Goal: Task Accomplishment & Management: Use online tool/utility

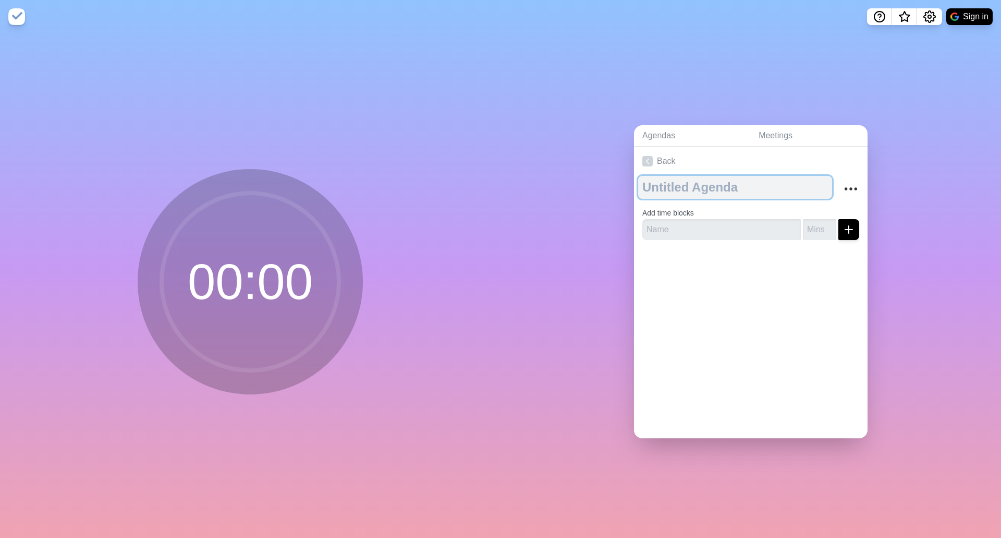
click at [696, 182] on textarea at bounding box center [735, 187] width 194 height 23
type textarea "SMT Meeting"
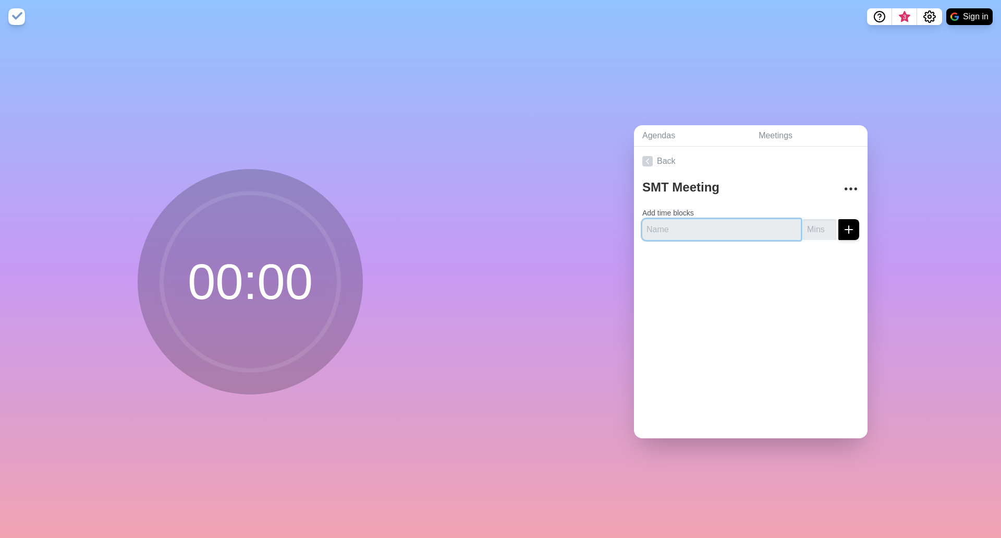
click at [682, 224] on input "text" at bounding box center [722, 229] width 159 height 21
type input "[PERSON_NAME]"
click at [843, 223] on icon "submit" at bounding box center [849, 229] width 13 height 13
click at [668, 225] on input "[PERSON_NAME]" at bounding box center [722, 229] width 159 height 21
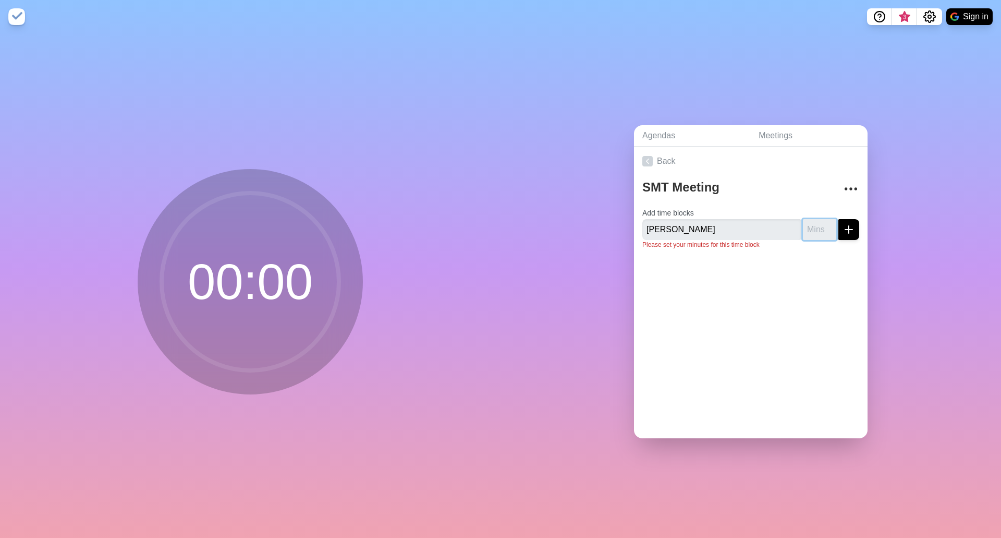
click at [808, 233] on input "number" at bounding box center [819, 229] width 33 height 21
type input "15"
click at [843, 227] on icon "submit" at bounding box center [849, 229] width 13 height 13
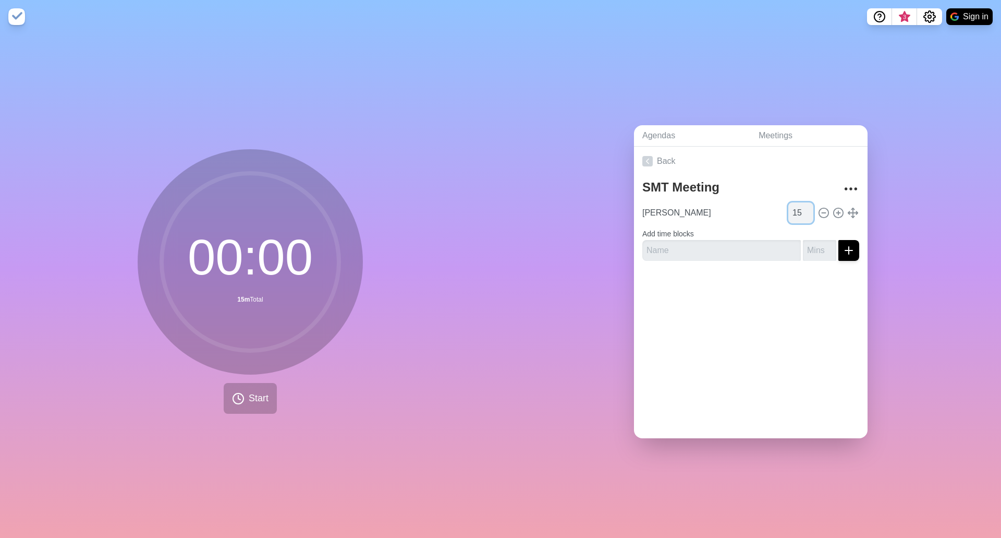
click at [789, 209] on input "15" at bounding box center [801, 212] width 25 height 21
click at [762, 314] on div "Back SMT Meeting [PERSON_NAME] 11 Add time blocks" at bounding box center [751, 293] width 234 height 292
click at [789, 206] on input "11" at bounding box center [801, 212] width 25 height 21
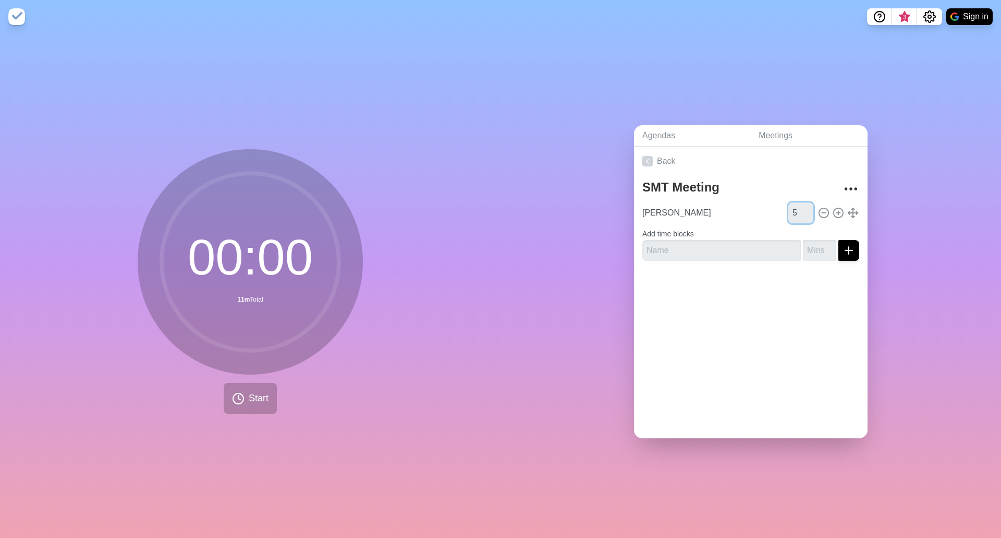
type input "5"
click at [752, 334] on div "Back SMT Meeting [PERSON_NAME] 5 Add time blocks" at bounding box center [751, 293] width 234 height 292
click at [261, 398] on span "Start" at bounding box center [259, 398] width 20 height 14
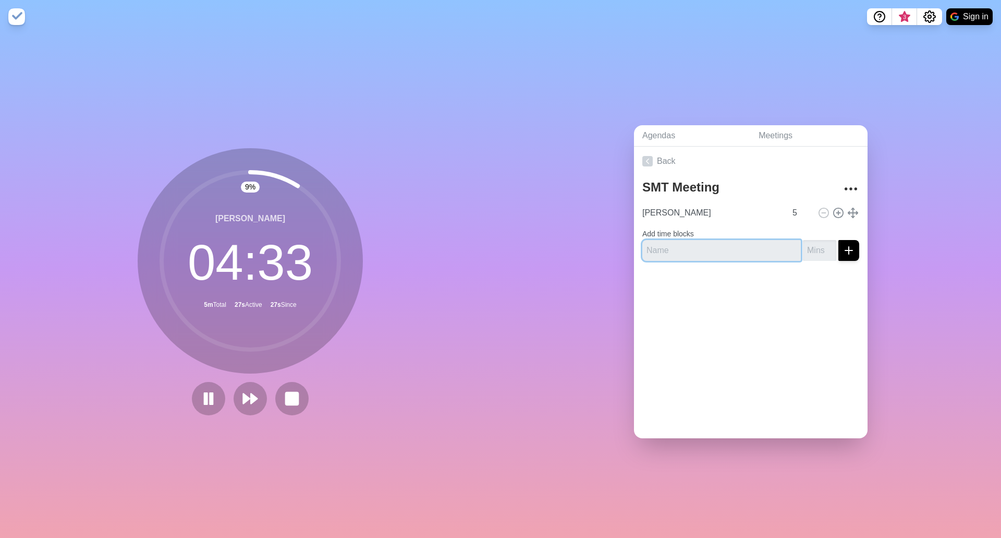
click at [659, 254] on input "text" at bounding box center [722, 250] width 159 height 21
type input "Deep"
click at [843, 244] on icon "submit" at bounding box center [849, 250] width 13 height 13
click at [672, 247] on input "Deep" at bounding box center [722, 250] width 159 height 21
click at [804, 249] on input "number" at bounding box center [819, 250] width 33 height 21
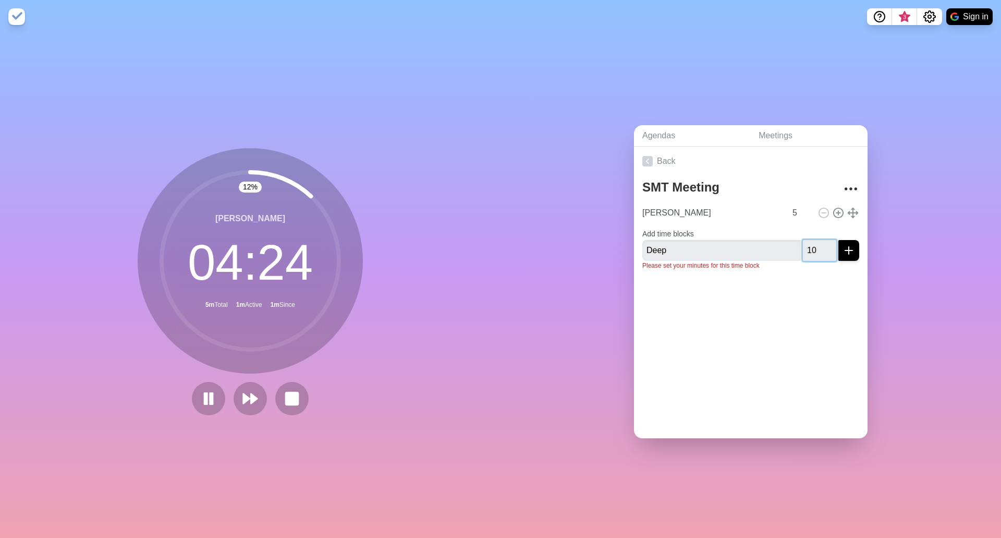
type input "10"
click at [843, 246] on icon "submit" at bounding box center [849, 250] width 13 height 13
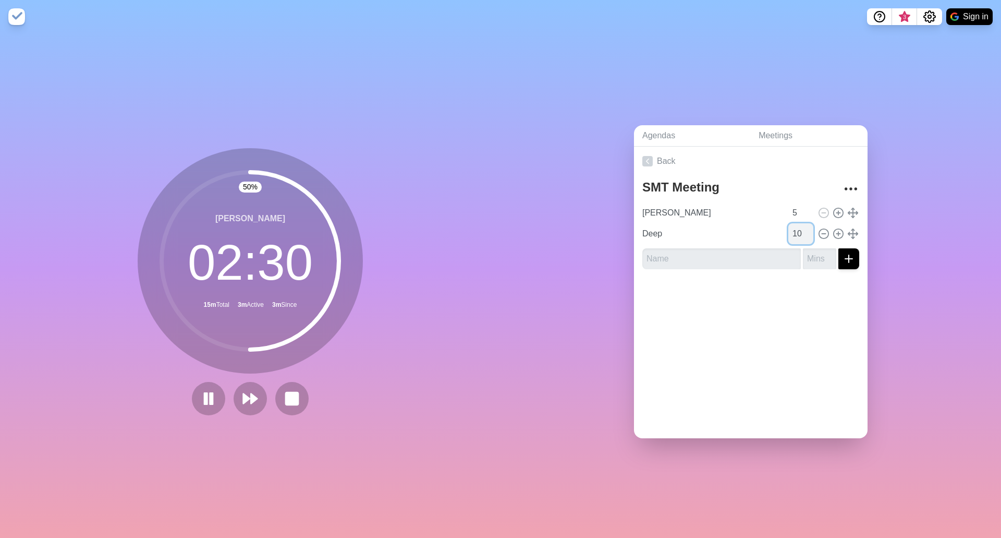
click at [789, 223] on input "10" at bounding box center [801, 233] width 25 height 21
type input "20"
click at [809, 288] on div at bounding box center [751, 298] width 234 height 42
click at [734, 249] on input "text" at bounding box center [722, 258] width 159 height 21
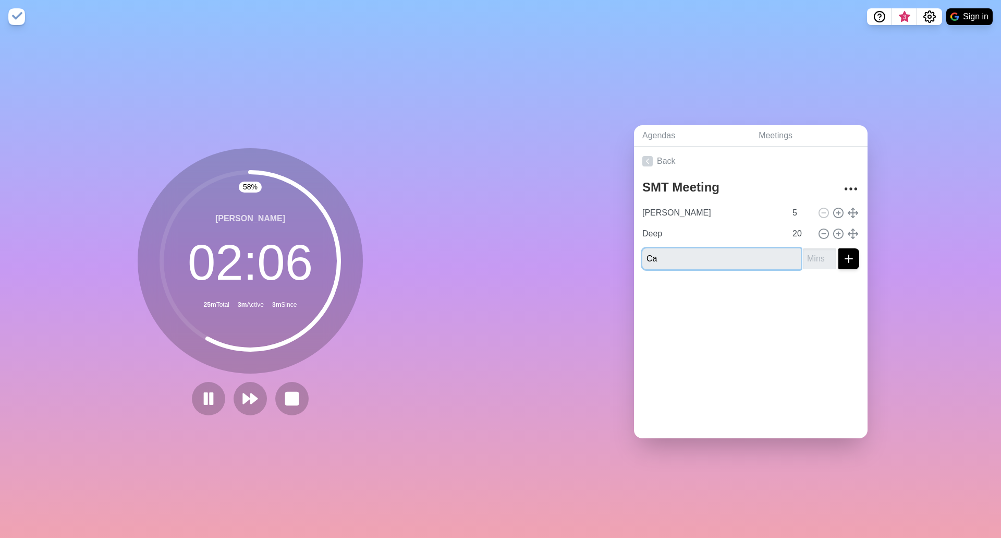
type input "C"
type input "[PERSON_NAME]"
click at [804, 258] on input "number" at bounding box center [819, 258] width 33 height 21
type input "5"
click at [839, 248] on button "submit" at bounding box center [849, 258] width 21 height 21
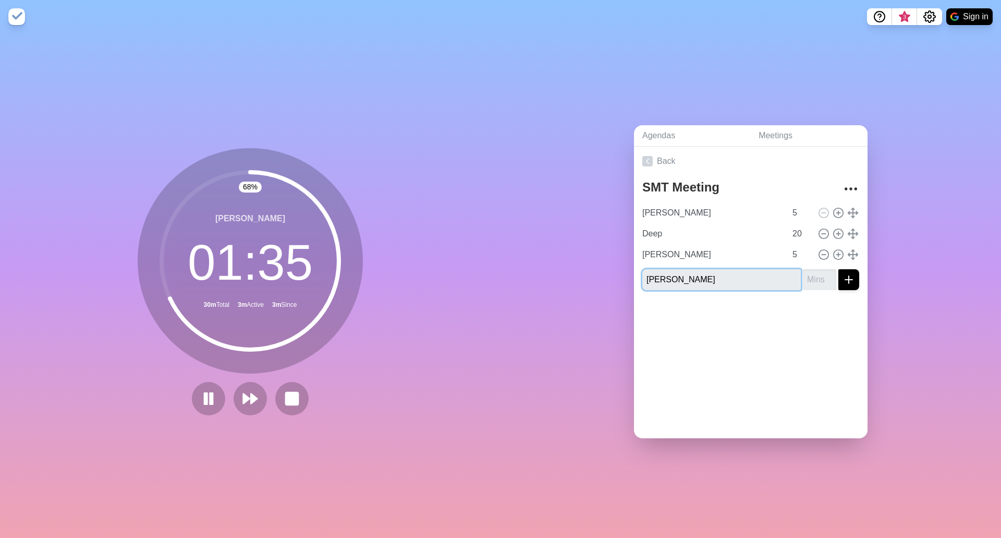
type input "[PERSON_NAME]"
click at [804, 274] on input "number" at bounding box center [819, 279] width 33 height 21
type input "5"
click at [843, 273] on icon "submit" at bounding box center [849, 279] width 13 height 13
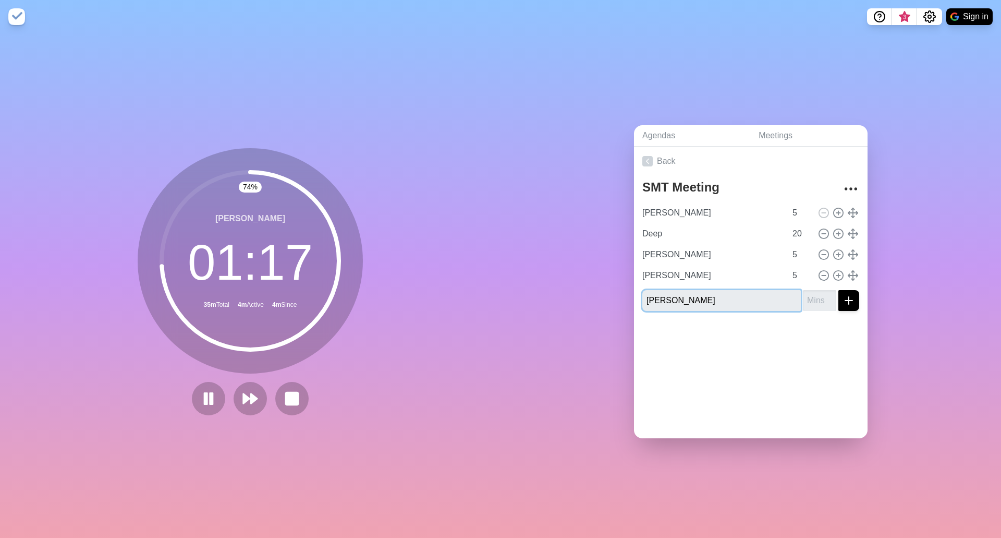
type input "[PERSON_NAME]"
click at [813, 295] on input "number" at bounding box center [819, 300] width 33 height 21
type input "5"
click at [845, 300] on line "submit" at bounding box center [848, 300] width 7 height 0
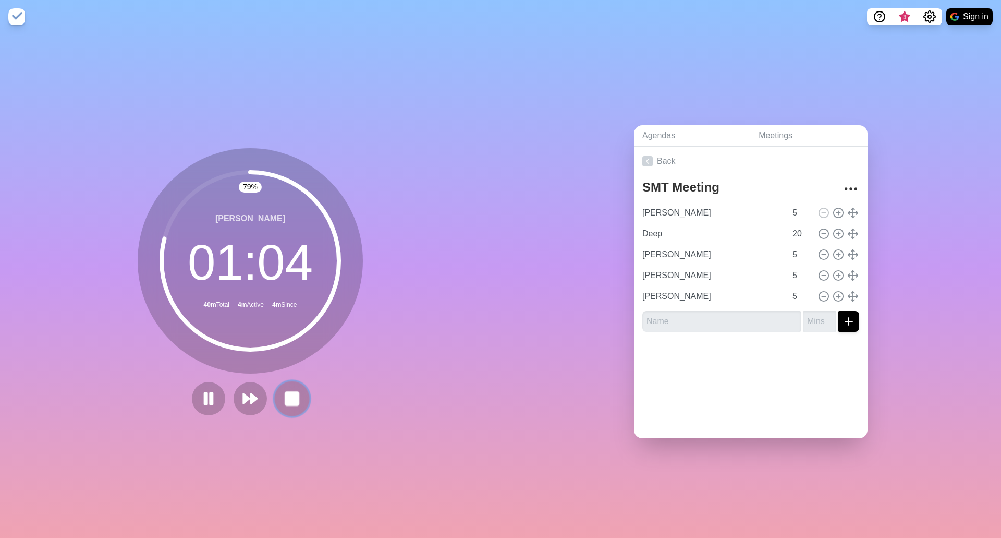
click at [289, 397] on rect at bounding box center [291, 398] width 13 height 13
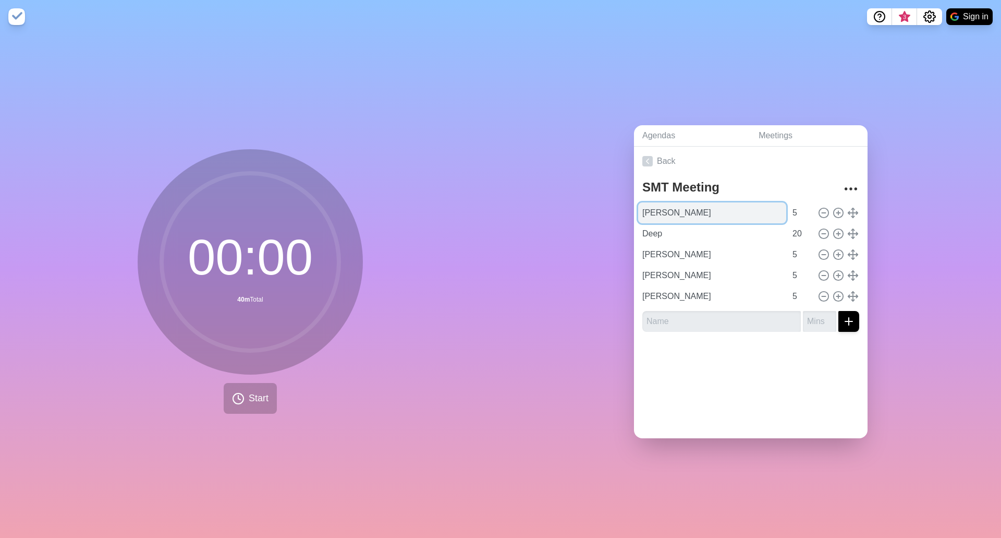
click at [707, 202] on input "[PERSON_NAME]" at bounding box center [712, 212] width 148 height 21
click at [233, 392] on icon at bounding box center [238, 398] width 13 height 13
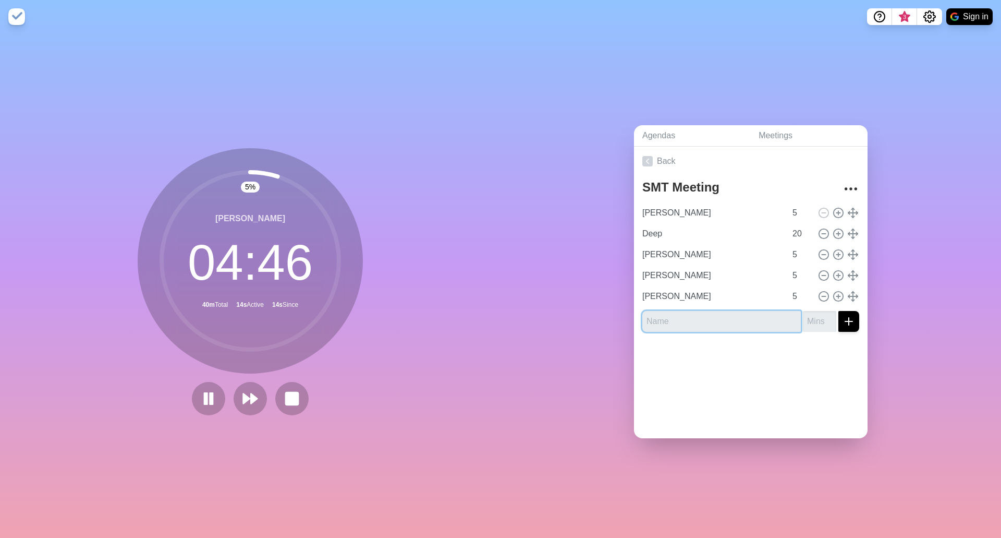
click at [652, 318] on input "text" at bounding box center [722, 321] width 159 height 21
type input "Ramesh"
click at [803, 318] on input "number" at bounding box center [819, 321] width 33 height 21
type input "0"
click at [843, 318] on icon "submit" at bounding box center [849, 321] width 13 height 13
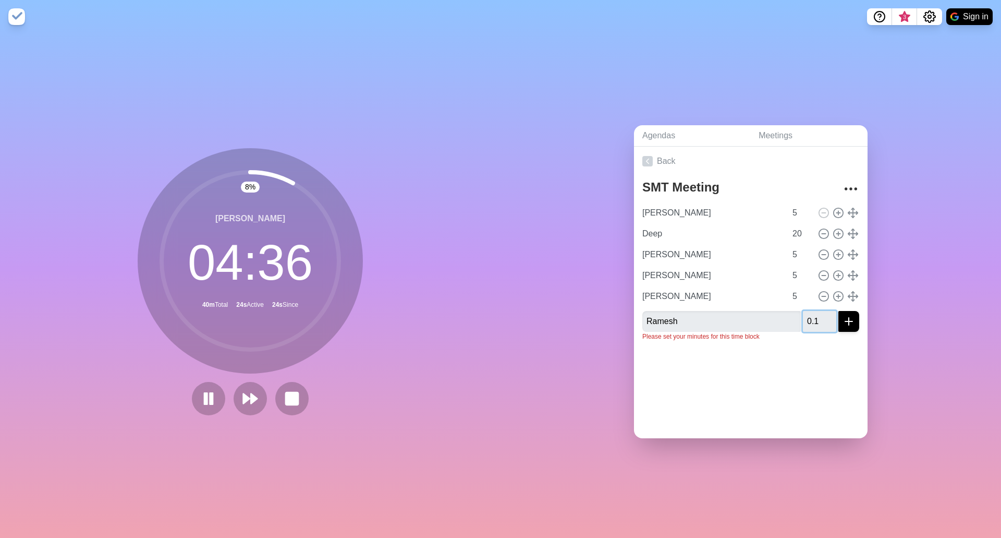
click at [803, 313] on input "0.1" at bounding box center [819, 321] width 33 height 21
type input "1"
click at [843, 317] on icon "submit" at bounding box center [849, 321] width 13 height 13
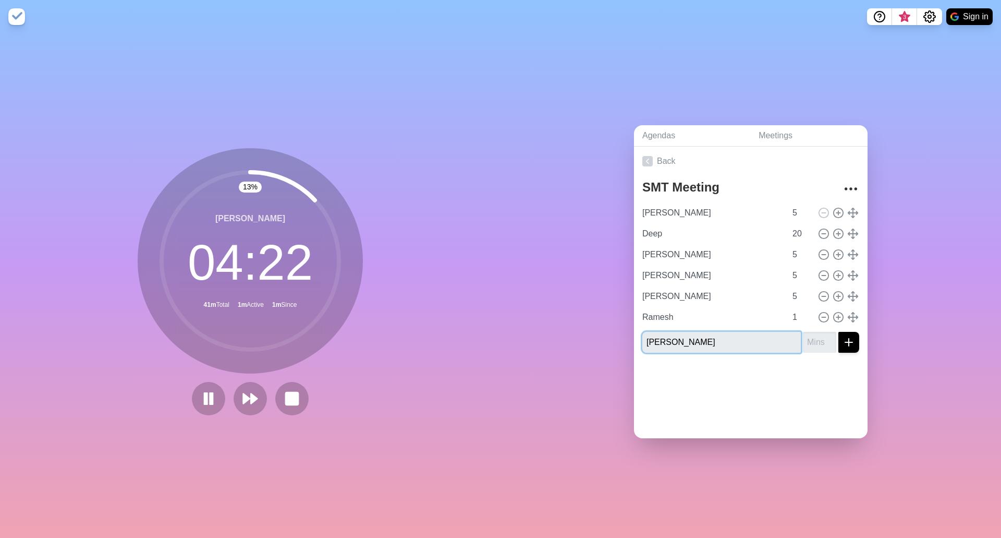
type input "[PERSON_NAME]"
click at [803, 344] on input "number" at bounding box center [819, 342] width 33 height 21
type input "5"
click at [843, 340] on icon "submit" at bounding box center [849, 342] width 13 height 13
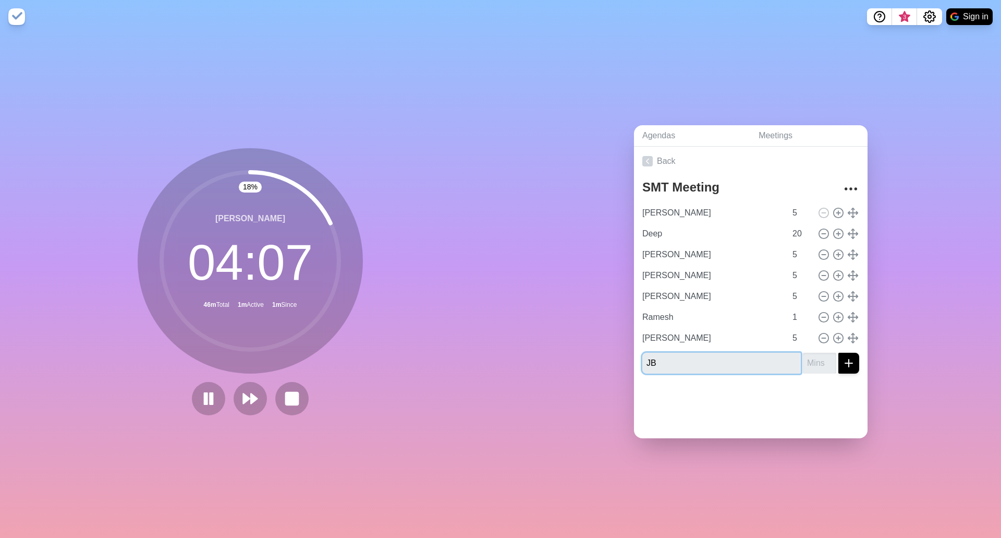
type input "JB"
click at [803, 358] on input "number" at bounding box center [819, 363] width 33 height 21
type input "5"
click at [845, 363] on line "submit" at bounding box center [848, 363] width 7 height 0
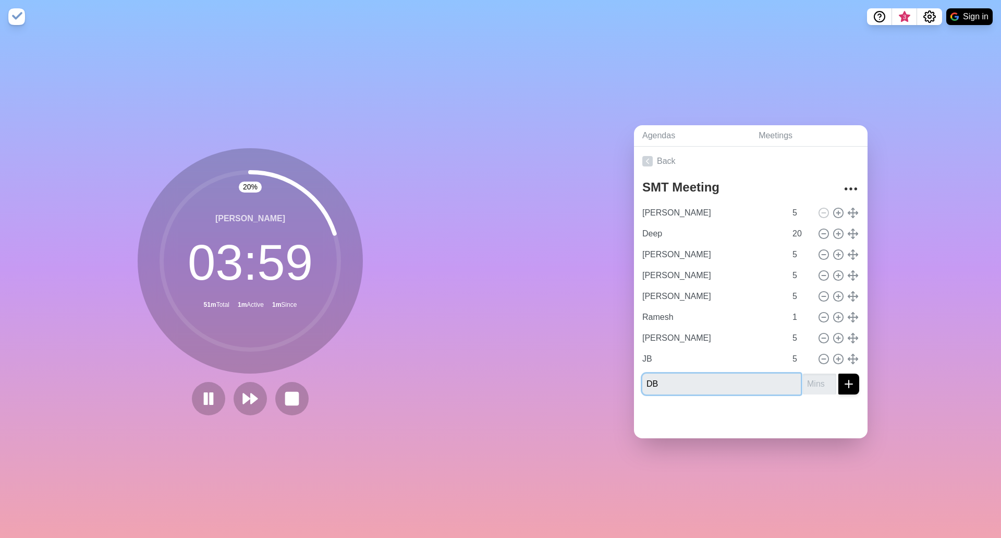
type input "DB"
click at [803, 380] on input "number" at bounding box center [819, 383] width 33 height 21
type input "5"
click at [843, 380] on icon "submit" at bounding box center [849, 384] width 13 height 13
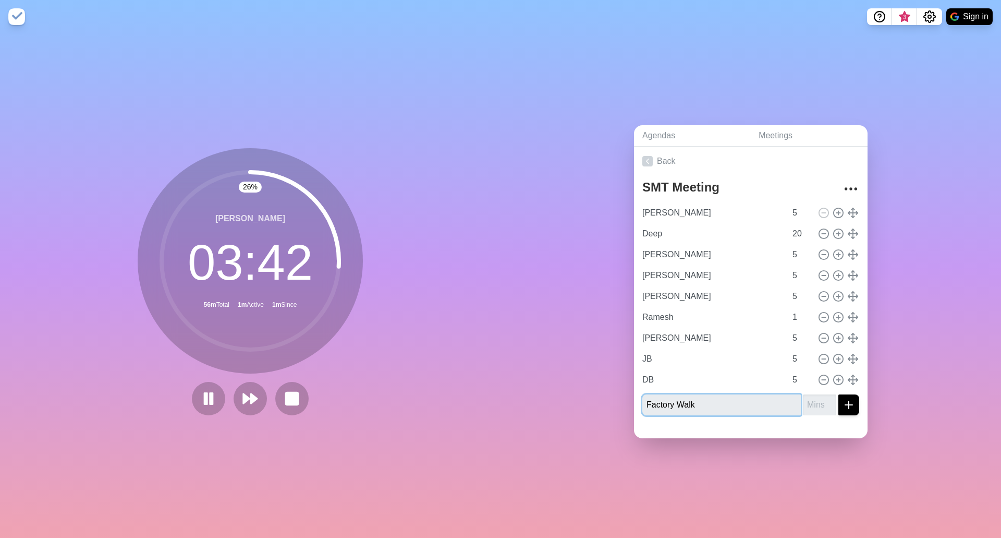
type input "Factory Walk"
click at [803, 396] on input "number" at bounding box center [819, 404] width 33 height 21
type input "15"
click at [845, 405] on line "submit" at bounding box center [848, 405] width 7 height 0
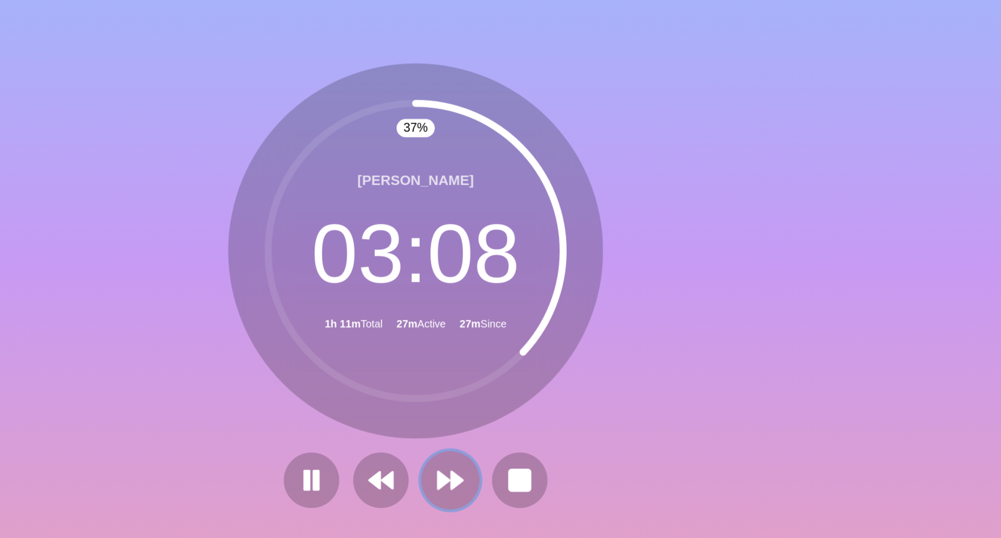
click at [272, 396] on polygon at bounding box center [275, 398] width 7 height 10
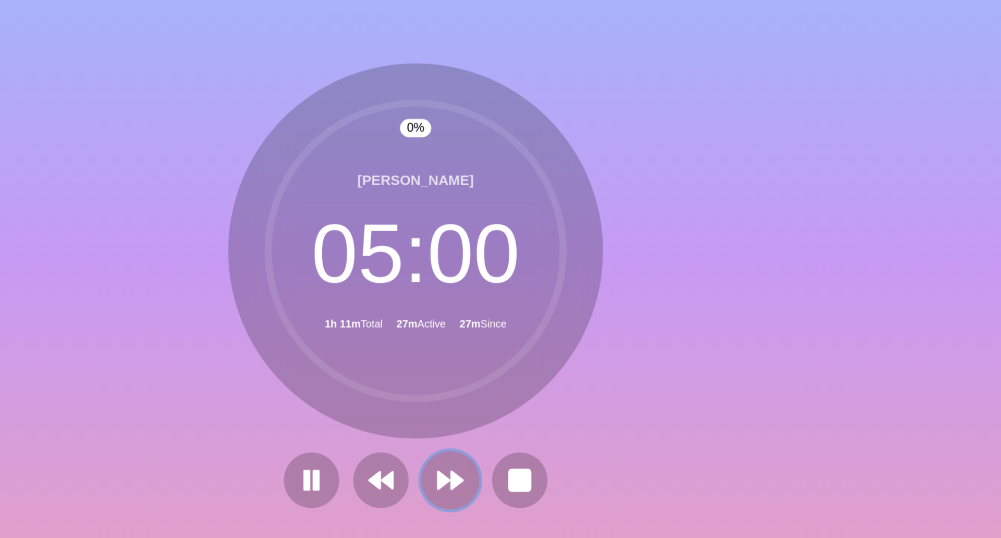
click at [272, 396] on polygon at bounding box center [275, 398] width 7 height 10
click at [264, 393] on polygon at bounding box center [267, 398] width 7 height 10
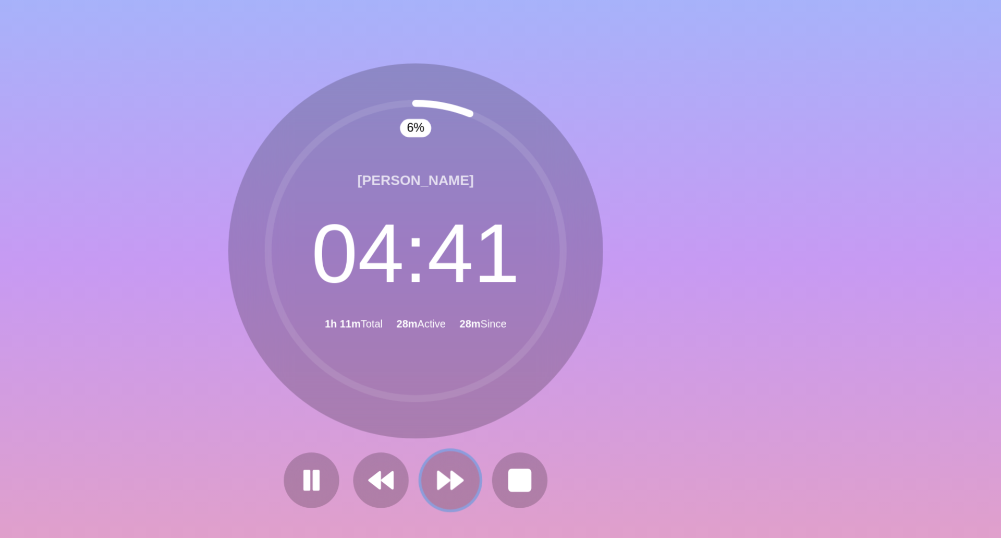
click at [268, 400] on icon at bounding box center [271, 399] width 18 height 18
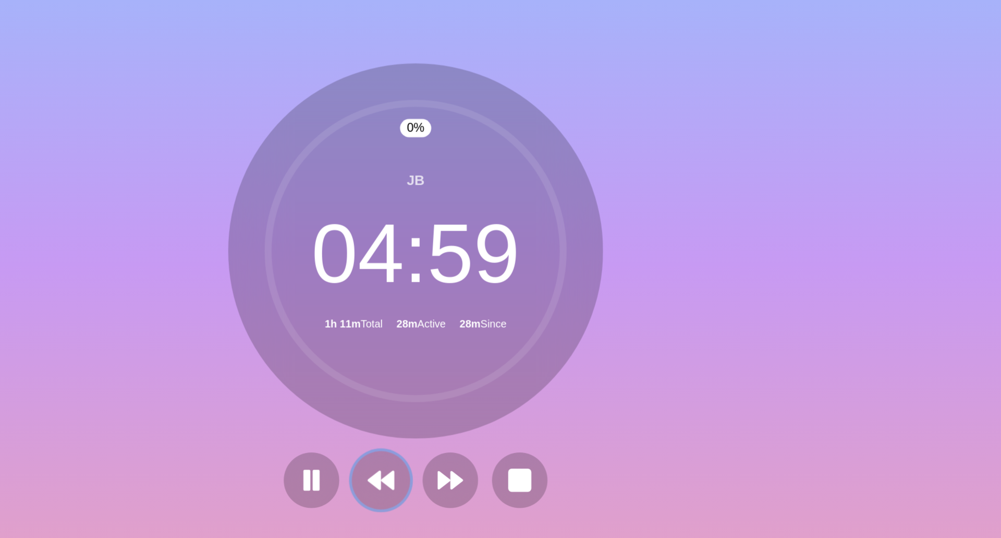
click at [221, 397] on icon at bounding box center [230, 399] width 18 height 18
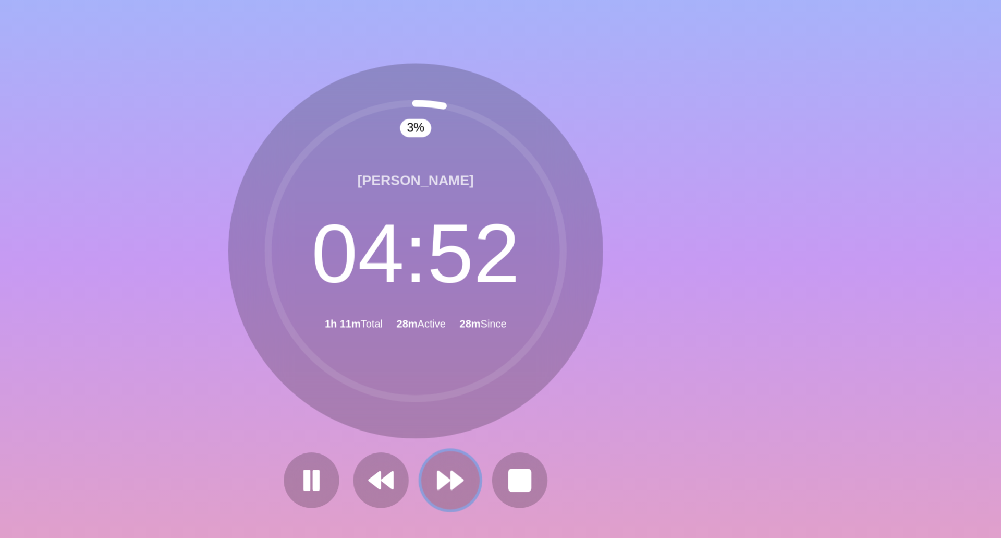
click at [264, 394] on polygon at bounding box center [267, 398] width 7 height 10
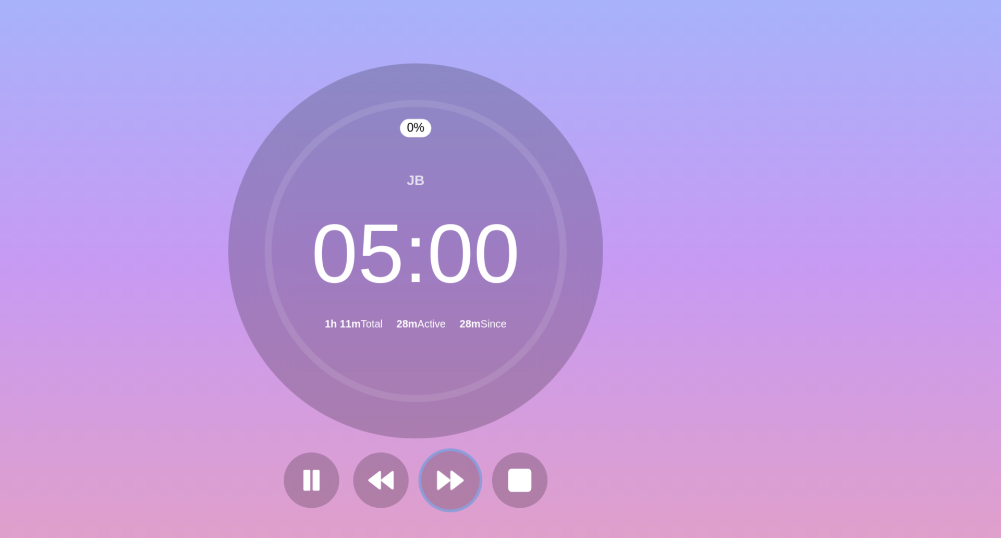
click at [264, 394] on polygon at bounding box center [267, 398] width 7 height 10
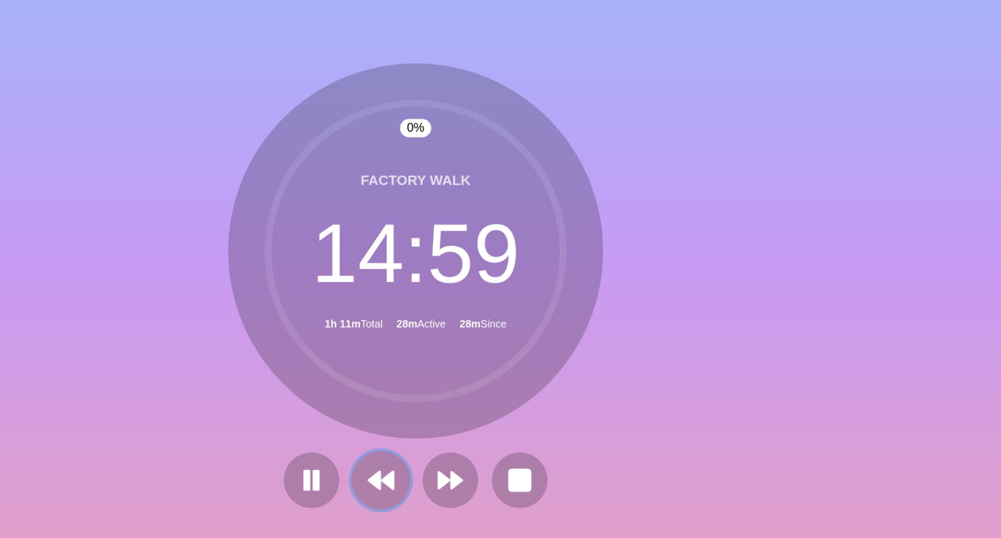
click at [223, 395] on polygon at bounding box center [225, 398] width 7 height 10
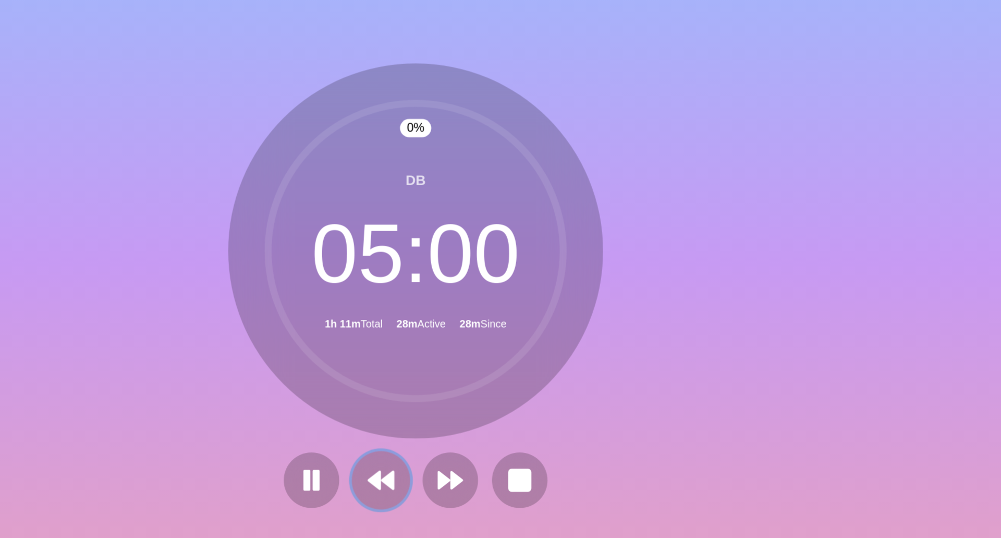
click at [223, 395] on polygon at bounding box center [225, 398] width 7 height 10
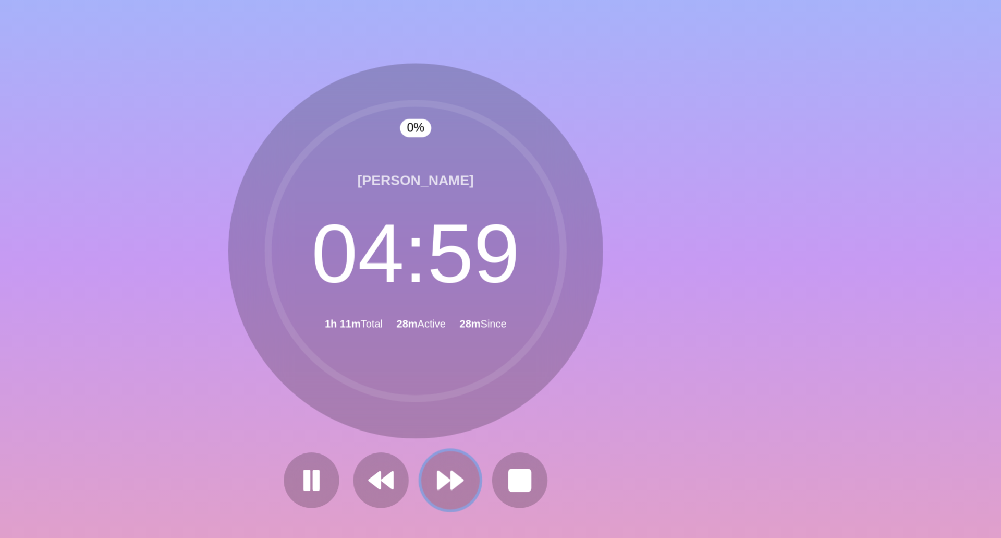
click at [265, 395] on polygon at bounding box center [267, 398] width 7 height 10
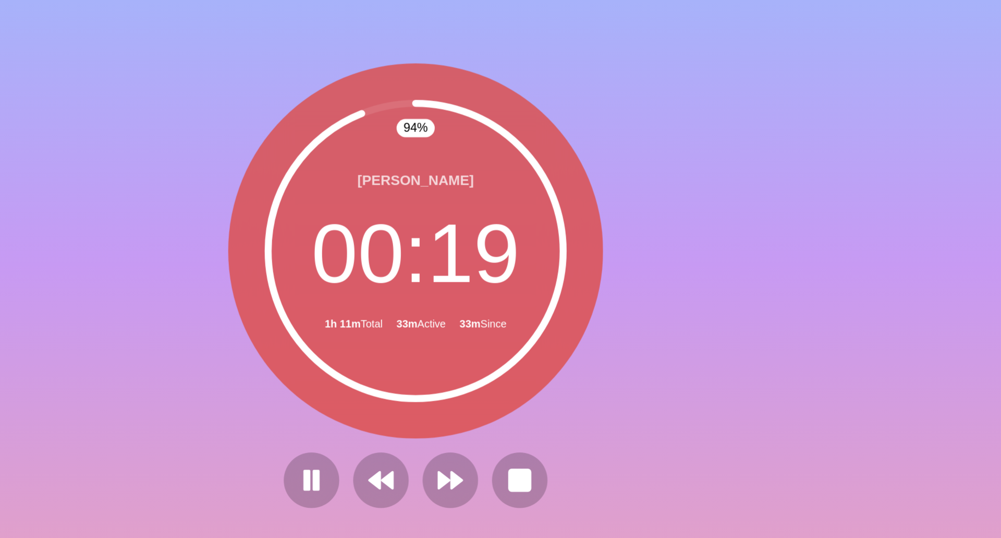
click at [187, 189] on circle at bounding box center [250, 260] width 177 height 177
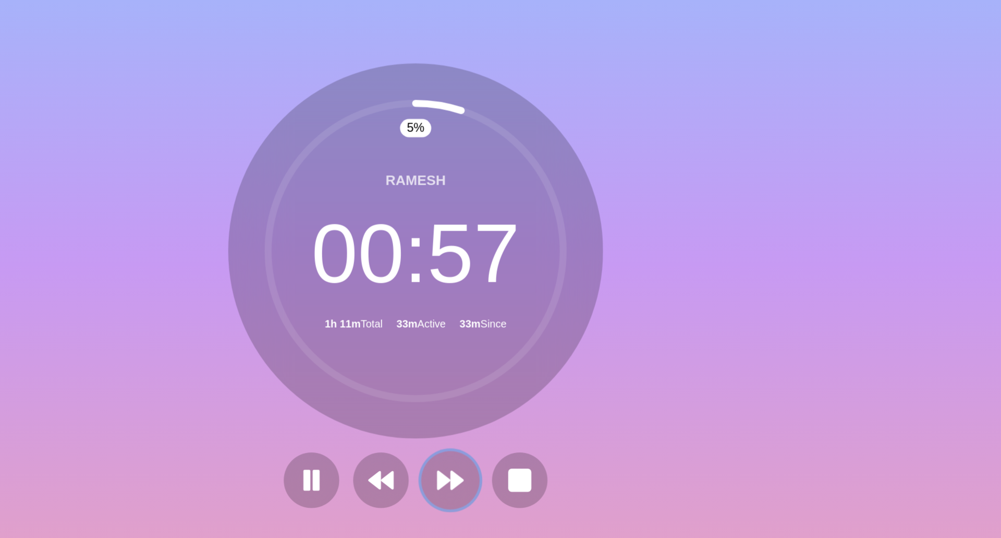
click at [272, 395] on polygon at bounding box center [275, 398] width 7 height 10
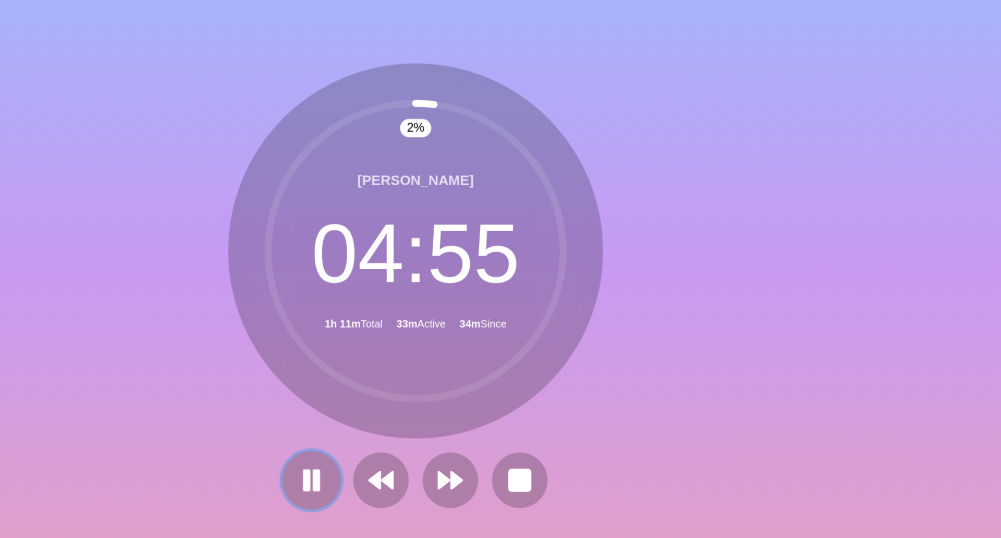
click at [189, 392] on rect at bounding box center [190, 397] width 3 height 11
click at [183, 393] on polygon at bounding box center [188, 398] width 10 height 13
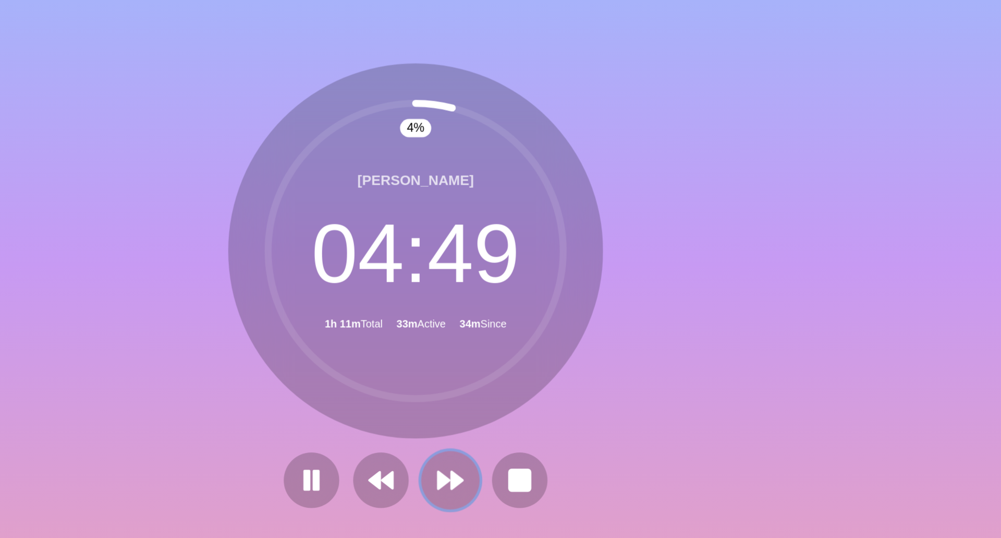
click at [264, 398] on polygon at bounding box center [267, 398] width 7 height 10
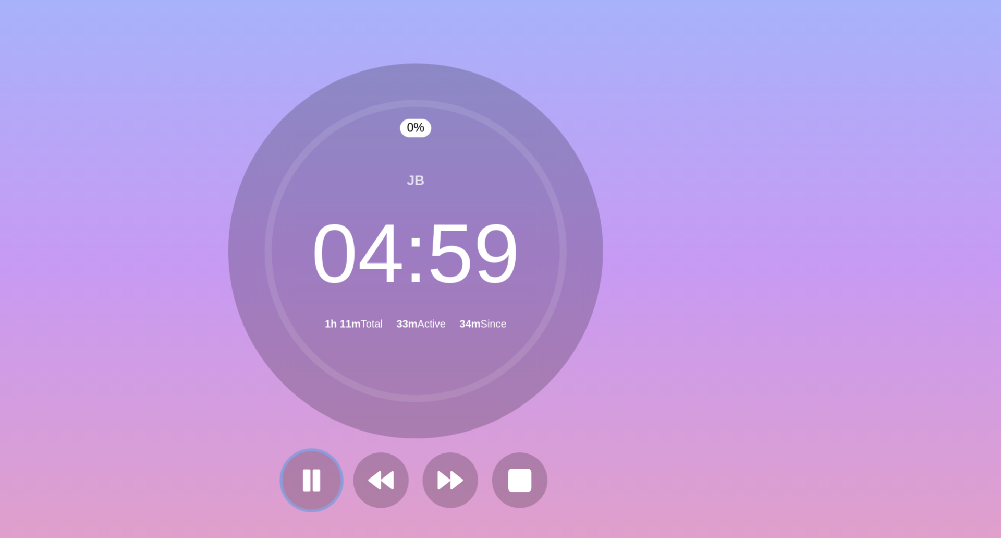
click at [189, 392] on rect at bounding box center [190, 397] width 3 height 11
click at [186, 392] on polygon at bounding box center [188, 398] width 10 height 13
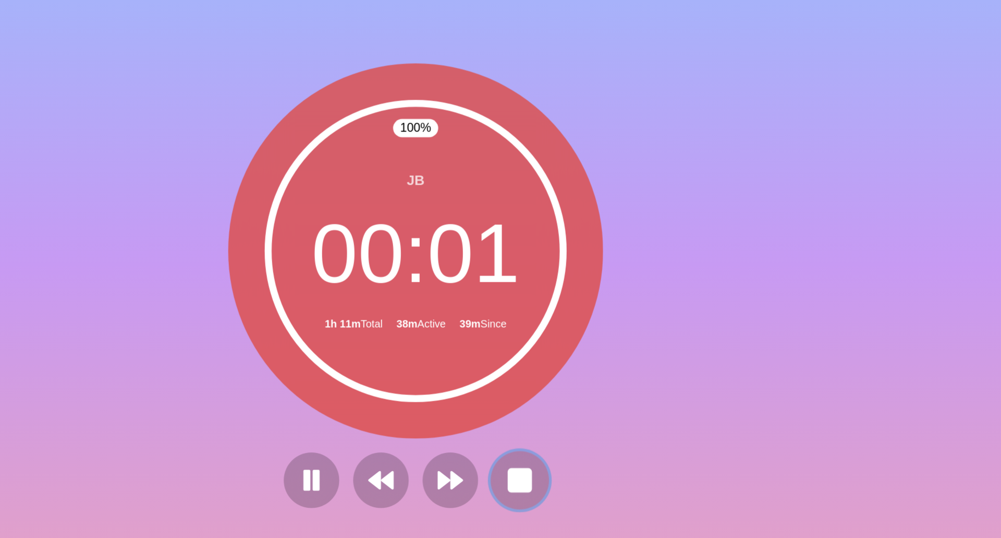
click at [307, 396] on rect at bounding box center [312, 398] width 13 height 13
